Goal: Information Seeking & Learning: Learn about a topic

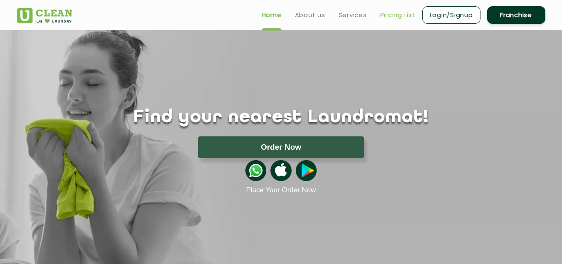
click at [401, 16] on link "Pricing List" at bounding box center [398, 15] width 35 height 10
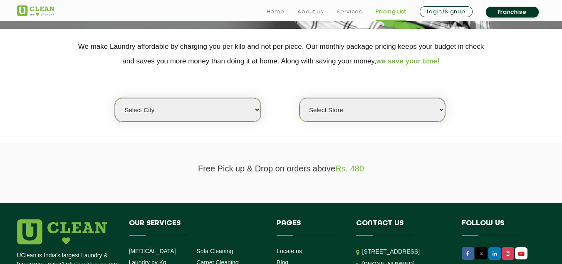
scroll to position [177, 0]
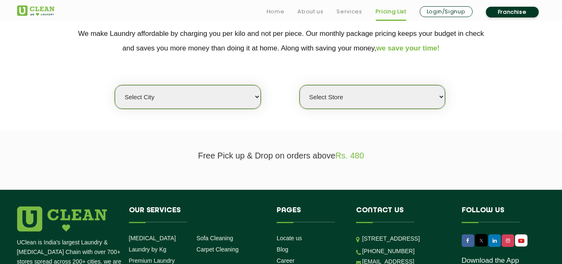
click at [209, 96] on select "Select city [GEOGRAPHIC_DATA] [GEOGRAPHIC_DATA] [GEOGRAPHIC_DATA] [GEOGRAPHIC_D…" at bounding box center [188, 97] width 146 height 24
select select "96"
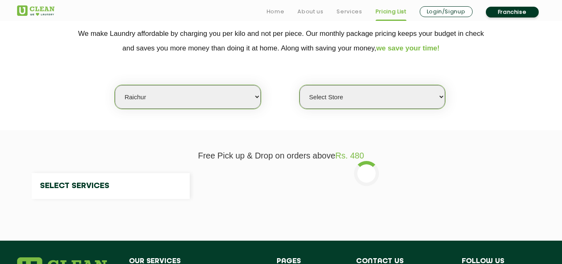
click at [209, 95] on select "Select city [GEOGRAPHIC_DATA] [GEOGRAPHIC_DATA] [GEOGRAPHIC_DATA] [GEOGRAPHIC_D…" at bounding box center [188, 97] width 146 height 24
select select "0"
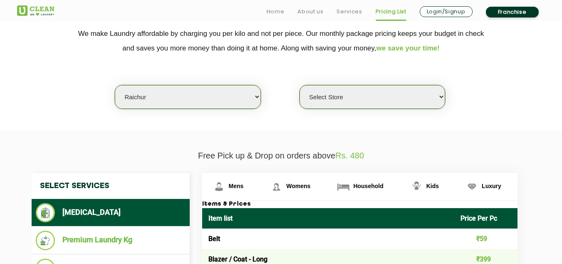
select select "116"
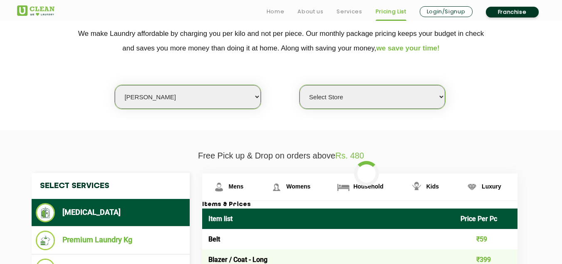
select select "0"
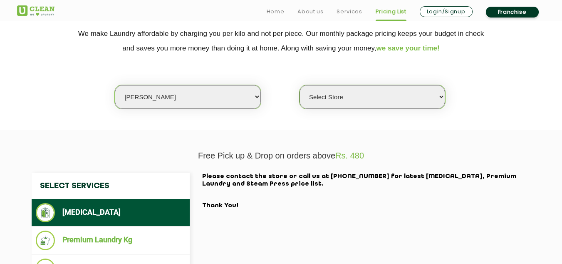
click at [258, 97] on select "Select city [GEOGRAPHIC_DATA] [GEOGRAPHIC_DATA] [GEOGRAPHIC_DATA] [GEOGRAPHIC_D…" at bounding box center [188, 97] width 146 height 24
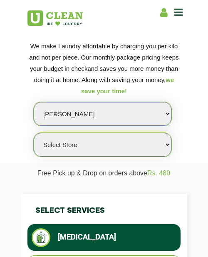
click at [69, 117] on select "Select city [GEOGRAPHIC_DATA] [GEOGRAPHIC_DATA] [GEOGRAPHIC_DATA] [GEOGRAPHIC_D…" at bounding box center [103, 114] width 138 height 24
select select "139"
click at [34, 102] on select "Select city [GEOGRAPHIC_DATA] [GEOGRAPHIC_DATA] [GEOGRAPHIC_DATA] [GEOGRAPHIC_D…" at bounding box center [103, 114] width 138 height 24
click at [77, 146] on select "Select Store [GEOGRAPHIC_DATA]" at bounding box center [103, 145] width 138 height 24
select select "403"
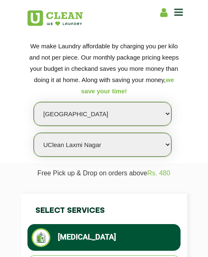
click at [34, 133] on select "Select Store [GEOGRAPHIC_DATA]" at bounding box center [103, 145] width 138 height 24
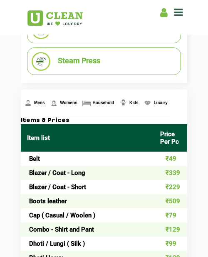
scroll to position [291, 0]
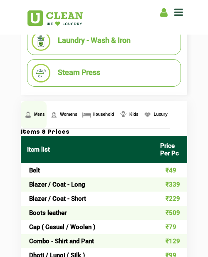
click at [37, 114] on span "Mens" at bounding box center [39, 114] width 11 height 5
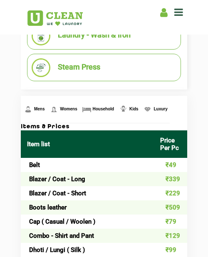
scroll to position [262, 0]
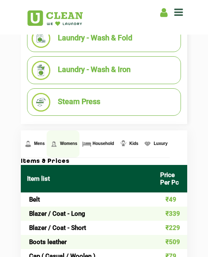
click at [72, 142] on span "Womens" at bounding box center [68, 143] width 17 height 5
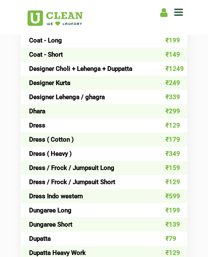
scroll to position [605, 0]
